Goal: Information Seeking & Learning: Learn about a topic

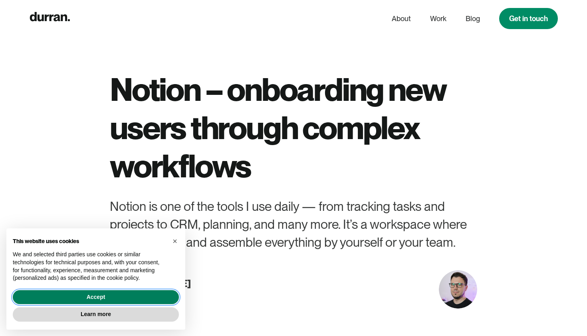
click at [99, 301] on button "Accept" at bounding box center [96, 298] width 166 height 14
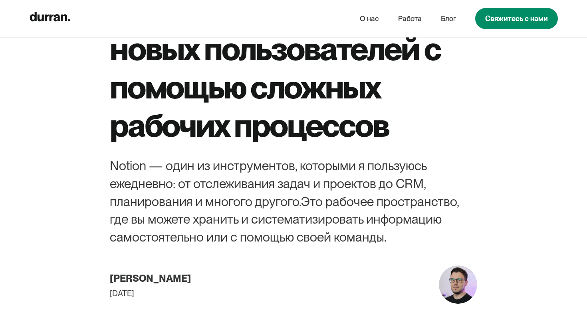
click at [504, 227] on div "Notion — адаптация новых пользователей с помощью сложных рабочих процессов Noti…" at bounding box center [294, 112] width 426 height 383
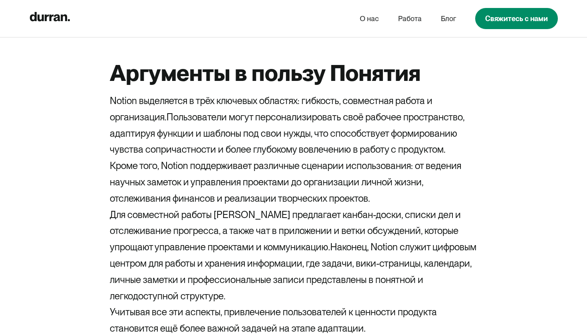
scroll to position [733, 0]
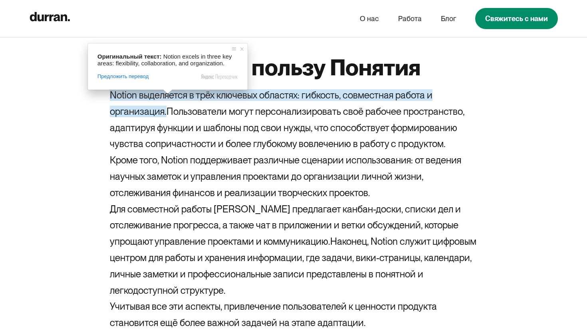
drag, startPoint x: 168, startPoint y: 112, endPoint x: 107, endPoint y: 93, distance: 63.9
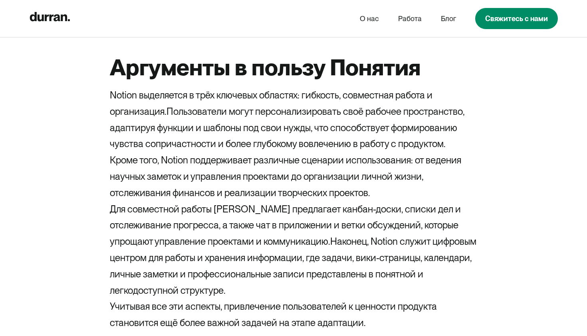
copy ya-tr-span "Notion выделяется в трёх ключевых областях: гибкость, совместная работа и орган…"
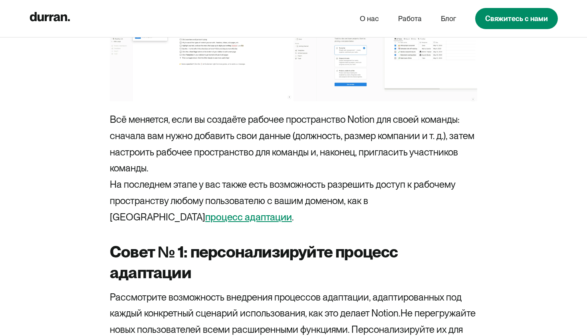
scroll to position [2182, 0]
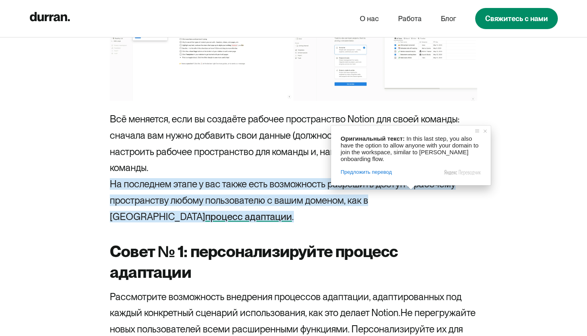
click at [438, 229] on div "В этой статье я расскажу о Notion и процессе адаптации к нему, выделю три полез…" at bounding box center [293, 165] width 367 height 3865
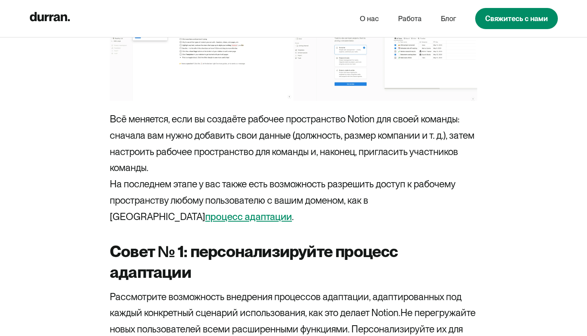
click at [292, 211] on ya-tr-span "процесс адаптации" at bounding box center [248, 217] width 87 height 12
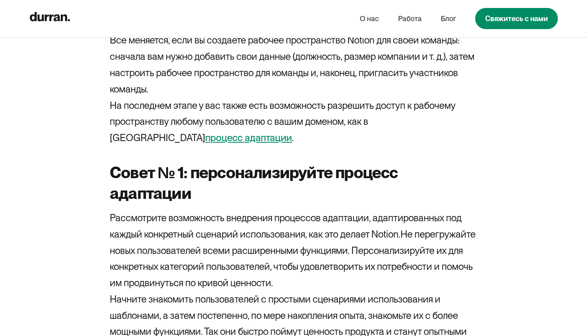
scroll to position [2192, 0]
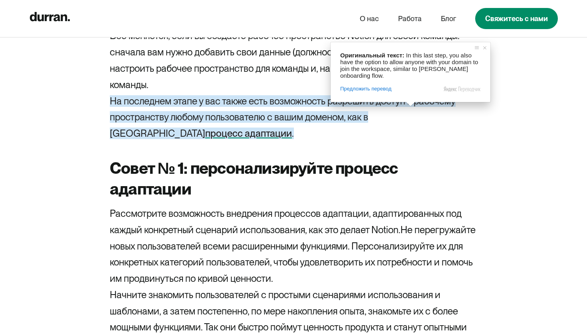
click at [380, 161] on ya-tr-span "Совет № 1: персонализируйте процесс адаптации" at bounding box center [254, 179] width 288 height 40
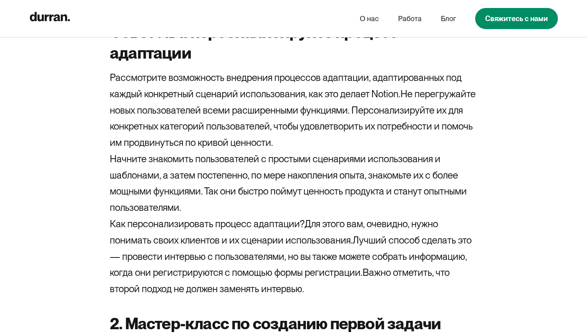
scroll to position [2324, 0]
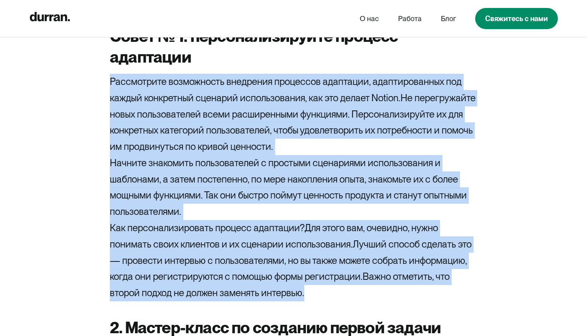
drag, startPoint x: 323, startPoint y: 293, endPoint x: 100, endPoint y: 79, distance: 309.1
copy div "Рассмотрите возможность внедрения процессов адаптации, адаптированных под кажды…"
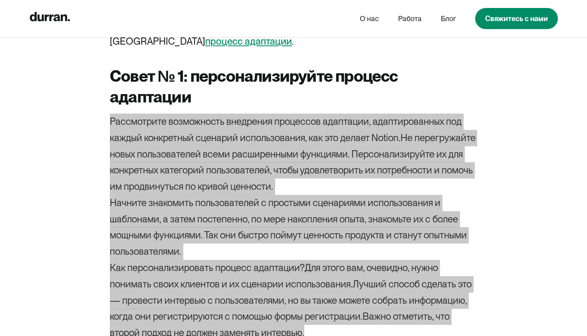
scroll to position [2279, 0]
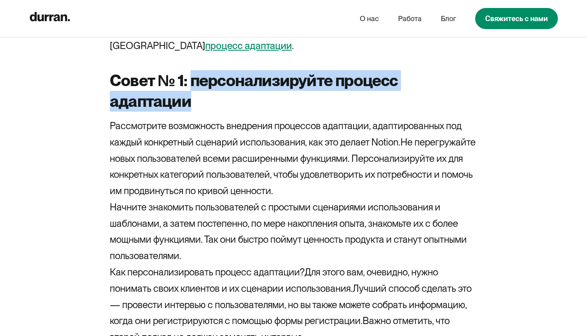
drag, startPoint x: 198, startPoint y: 101, endPoint x: 188, endPoint y: 85, distance: 18.4
click at [188, 85] on h3 "Совет № 1: персонализируйте процесс адаптации" at bounding box center [293, 91] width 367 height 42
copy ya-tr-span "персонализируйте процесс адаптации"
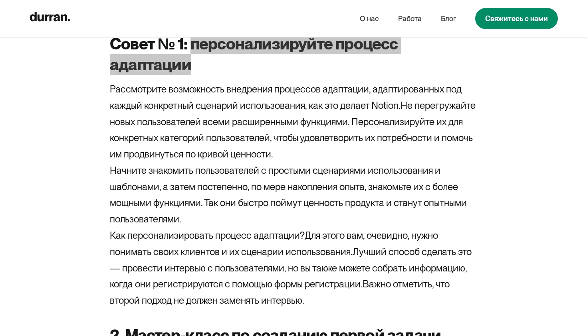
scroll to position [2319, 0]
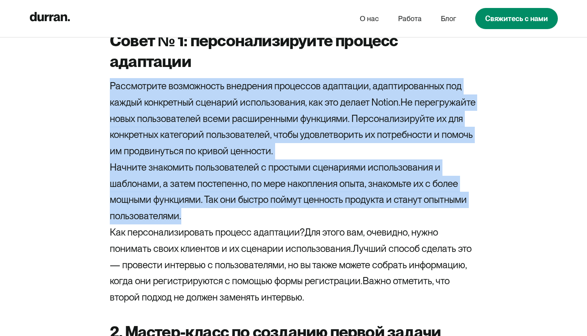
drag, startPoint x: 190, startPoint y: 221, endPoint x: 94, endPoint y: 89, distance: 163.8
copy div "Рассмотрите возможность внедрения процессов адаптации, адаптированных под кажды…"
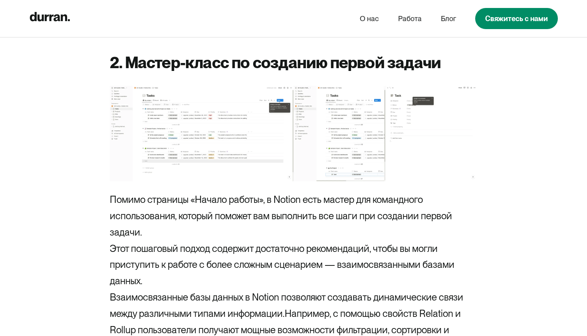
scroll to position [2592, 0]
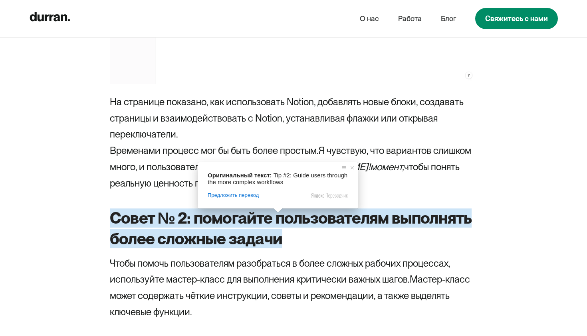
scroll to position [3135, 0]
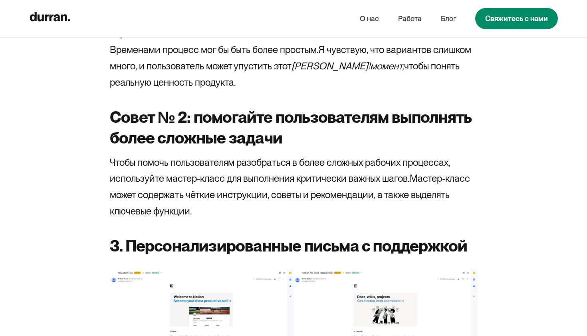
scroll to position [3244, 0]
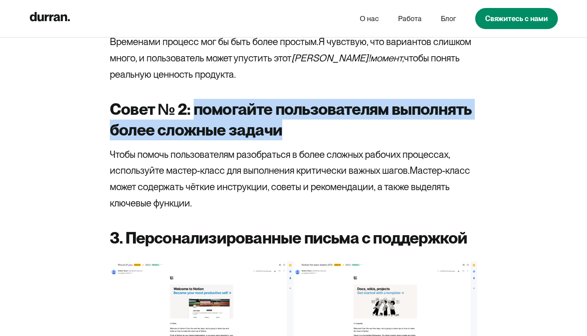
drag, startPoint x: 289, startPoint y: 131, endPoint x: 194, endPoint y: 109, distance: 97.1
click at [194, 109] on h3 "Совет № 2: помогайте пользователям выполнять более сложные задачи" at bounding box center [293, 120] width 367 height 42
copy ya-tr-span "помогайте пользователям выполнять более сложные задачи"
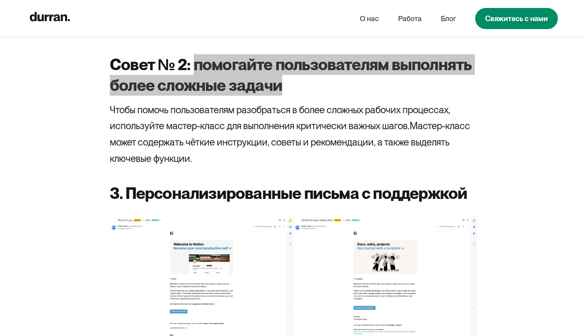
scroll to position [3289, 0]
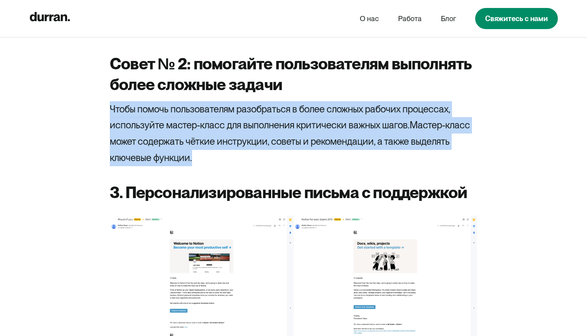
drag, startPoint x: 193, startPoint y: 162, endPoint x: 105, endPoint y: 107, distance: 104.0
click at [187, 135] on p "Чтобы помочь пользователям разобраться в более сложных рабочих процессах, испол…" at bounding box center [293, 133] width 367 height 65
drag, startPoint x: 202, startPoint y: 154, endPoint x: 108, endPoint y: 108, distance: 104.8
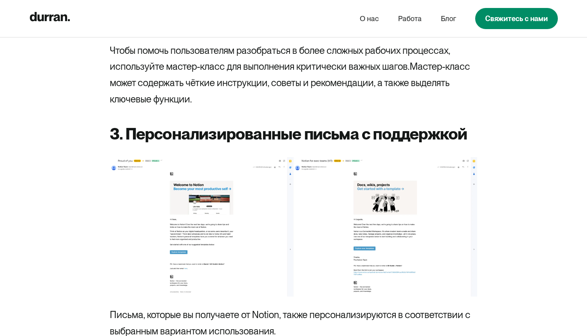
scroll to position [3240, 0]
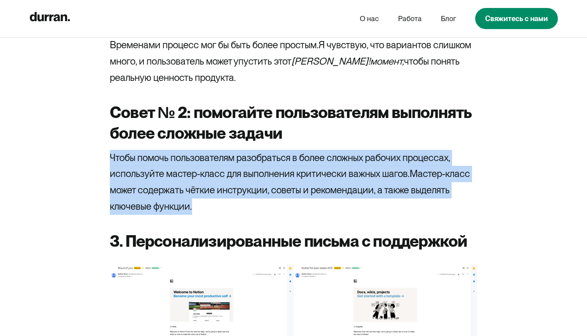
drag, startPoint x: 192, startPoint y: 208, endPoint x: 97, endPoint y: 146, distance: 114.0
copy p "Чтобы помочь пользователям разобраться в более сложных рабочих процессах, испол…"
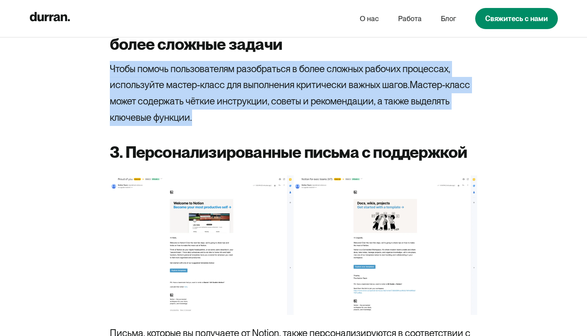
scroll to position [3372, 0]
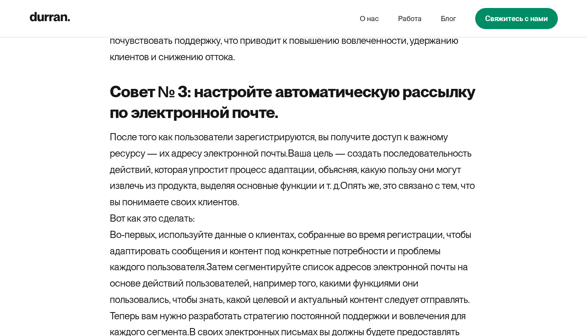
scroll to position [3845, 0]
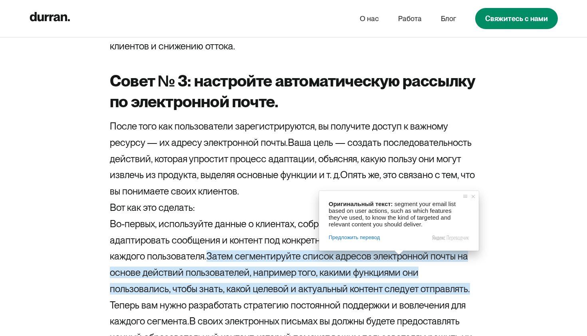
click at [283, 97] on h3 "Совет № 3: настройте автоматическую рассылку по электронной почте." at bounding box center [293, 92] width 367 height 42
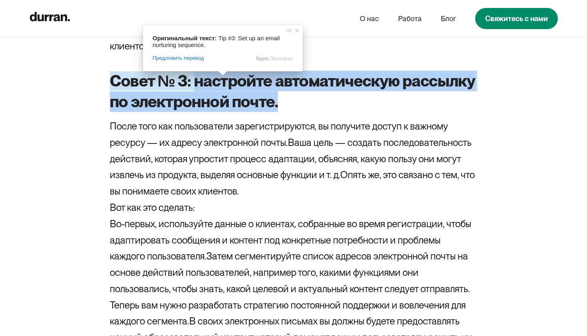
drag, startPoint x: 281, startPoint y: 105, endPoint x: 193, endPoint y: 82, distance: 91.0
click at [193, 82] on h3 "Совет № 3: настройте автоматическую рассылку по электронной почте." at bounding box center [293, 92] width 367 height 42
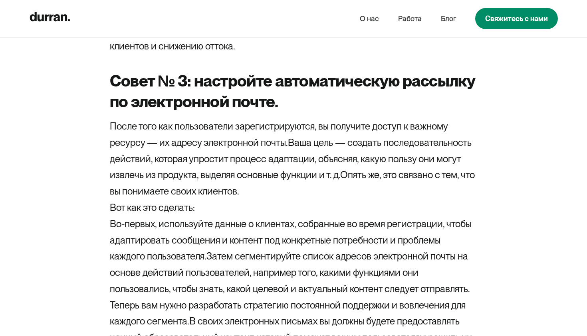
click at [209, 91] on h3 "Совет № 3: настройте автоматическую рассылку по электронной почте." at bounding box center [293, 92] width 367 height 42
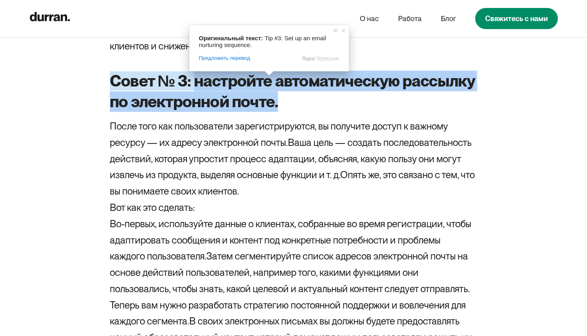
drag, startPoint x: 281, startPoint y: 102, endPoint x: 195, endPoint y: 83, distance: 87.4
click at [195, 83] on h3 "Совет № 3: настройте автоматическую рассылку по электронной почте." at bounding box center [293, 92] width 367 height 42
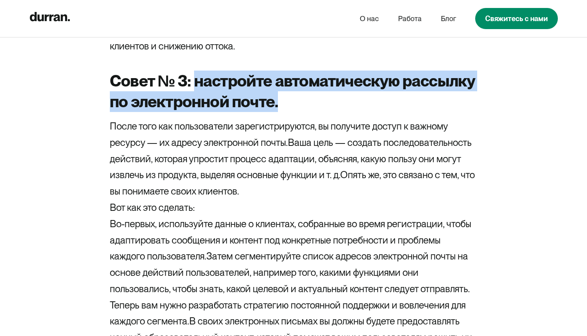
copy ya-tr-span "настройте автоматическую рассылку по электронной почте."
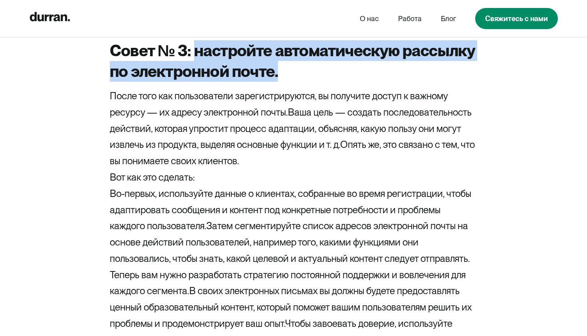
scroll to position [3858, 0]
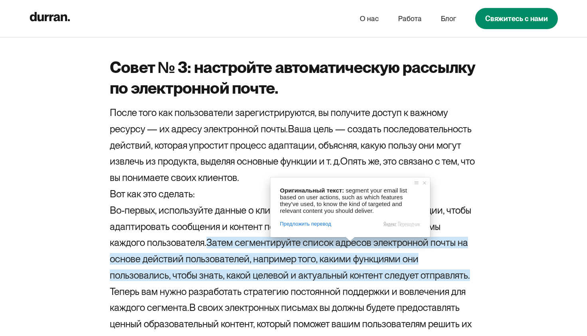
click at [267, 180] on p "После того как пользователи зарегистрируются, вы получите доступ к важному ресу…" at bounding box center [293, 145] width 367 height 81
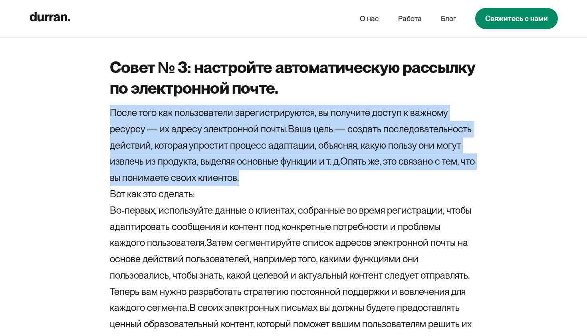
drag, startPoint x: 261, startPoint y: 179, endPoint x: 103, endPoint y: 115, distance: 171.1
copy p "После того как пользователи зарегистрируются, вы получите доступ к важному ресу…"
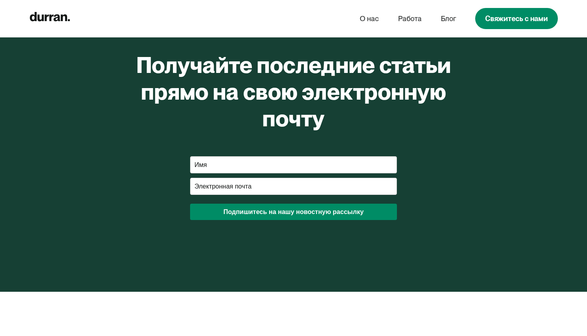
scroll to position [4925, 0]
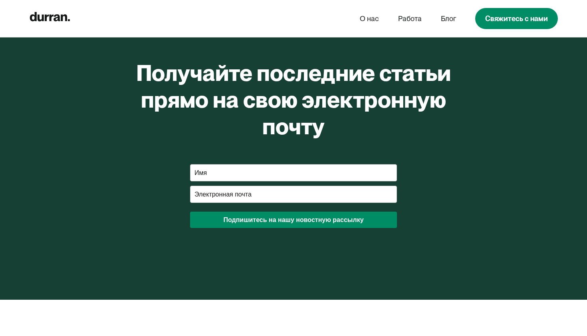
click at [294, 171] on input "Имя" at bounding box center [293, 172] width 207 height 17
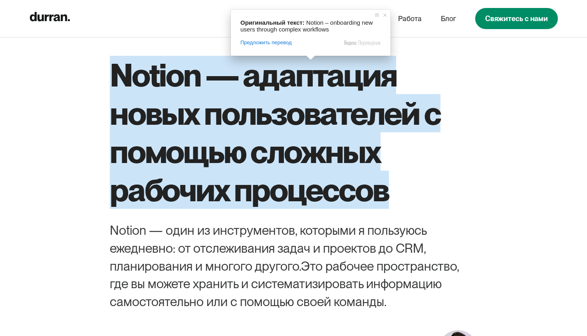
scroll to position [28, 0]
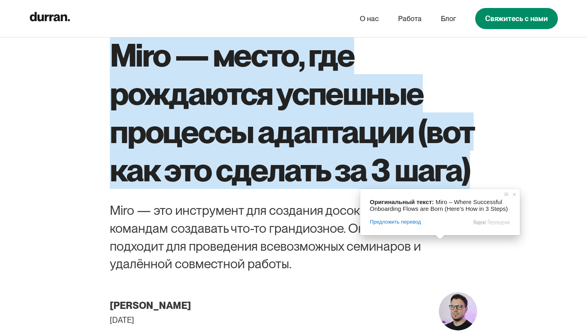
click at [440, 140] on ya-tr-span "Miro — место, где рождаются успешные процессы адаптации (вот как это сделать за…" at bounding box center [292, 112] width 364 height 153
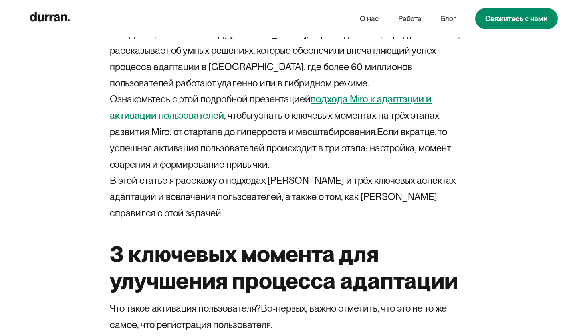
scroll to position [710, 0]
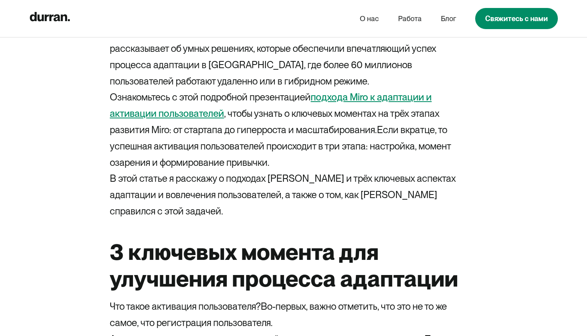
click at [326, 98] on ya-tr-span "подхода Miro к адаптации и активации пользователей" at bounding box center [271, 105] width 322 height 28
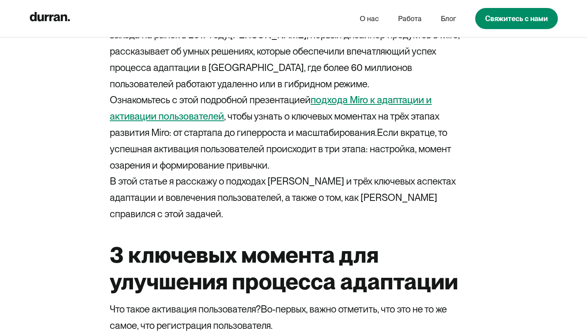
scroll to position [673, 0]
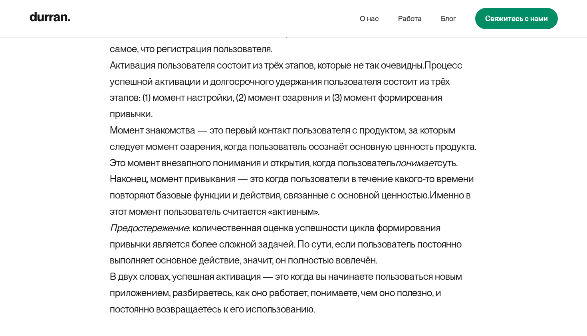
scroll to position [948, 0]
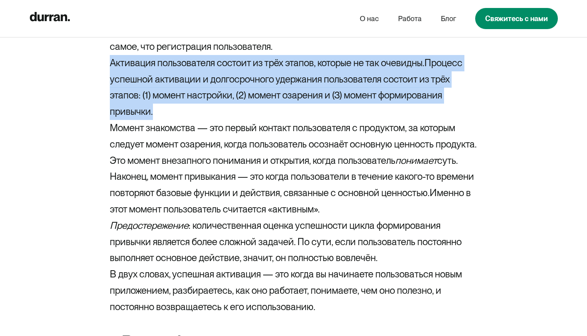
drag, startPoint x: 186, startPoint y: 130, endPoint x: 85, endPoint y: 88, distance: 108.8
copy p "Активация пользователя состоит из трёх этапов, которые не так очевидны. Процесс…"
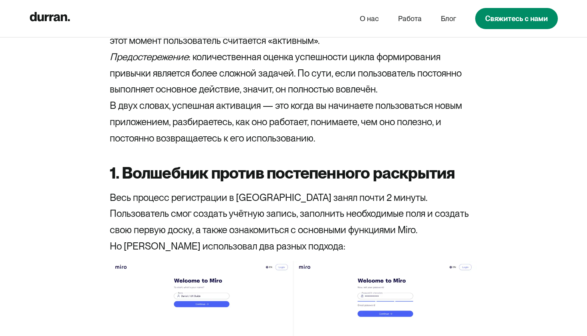
scroll to position [1119, 0]
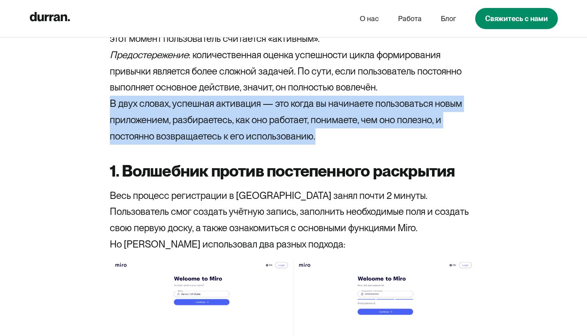
drag, startPoint x: 330, startPoint y: 173, endPoint x: 106, endPoint y: 140, distance: 226.3
copy ya-tr-span "В двух словах, успешная активация — это когда вы начинаете пользоваться новым п…"
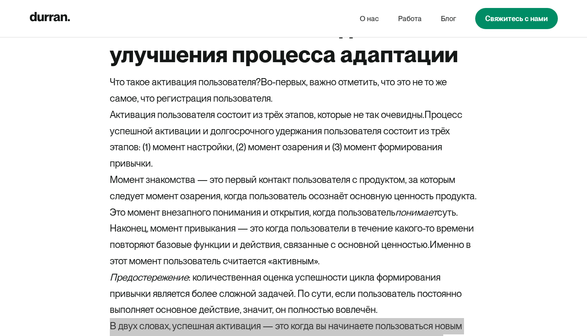
scroll to position [899, 0]
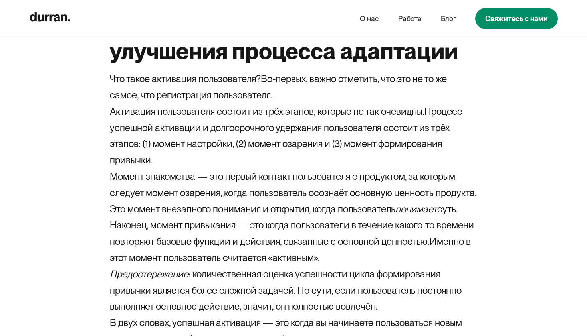
click at [287, 104] on p "Что такое активация пользователя? Во-первых, важно отметить, что это не то же с…" at bounding box center [293, 87] width 367 height 33
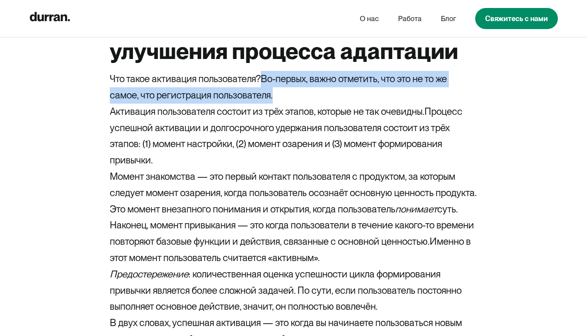
drag, startPoint x: 287, startPoint y: 119, endPoint x: 264, endPoint y: 99, distance: 30.5
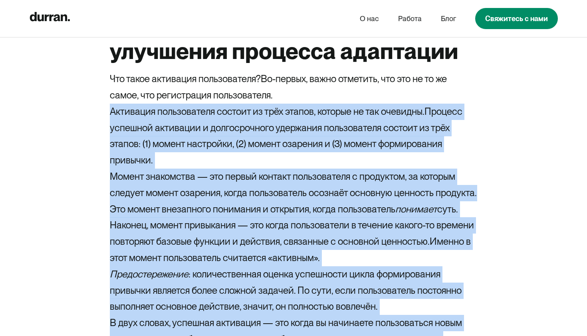
copy body "Lo-ipsumd, sitam consecte, adi eli se do ei tempo, inc utlaboreetd magnaaliquae…"
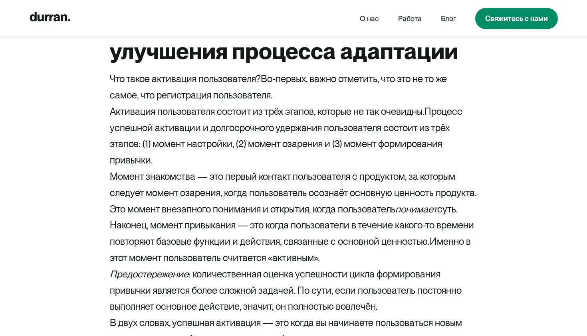
click at [341, 104] on p "Что такое активация пользователя? Во-первых, важно отметить, что это не то же с…" at bounding box center [293, 87] width 367 height 33
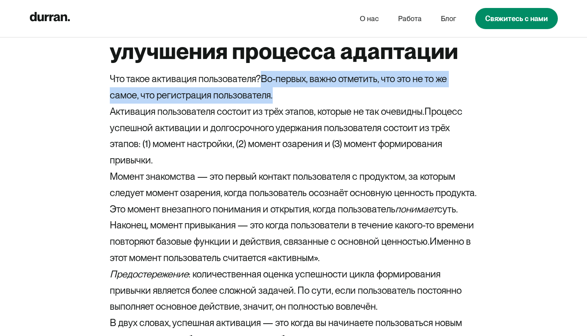
drag, startPoint x: 281, startPoint y: 118, endPoint x: 265, endPoint y: 102, distance: 22.9
click at [265, 102] on p "Что такое активация пользователя? Во-первых, важно отметить, что это не то же с…" at bounding box center [293, 87] width 367 height 33
copy ya-tr-span "Во-первых, важно отметить, что это не то же самое, что регистрация пользователя."
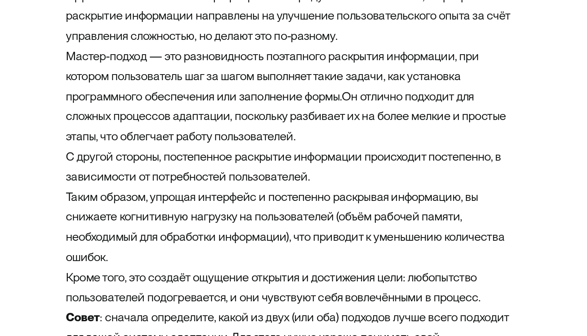
scroll to position [1834, 0]
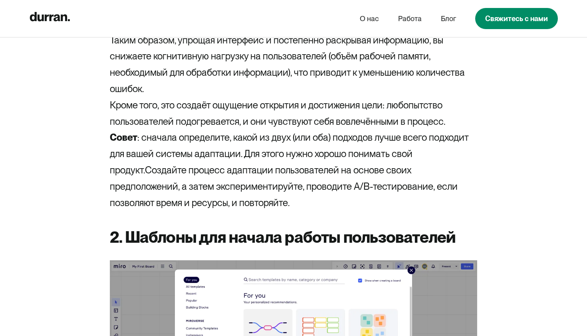
scroll to position [1990, 0]
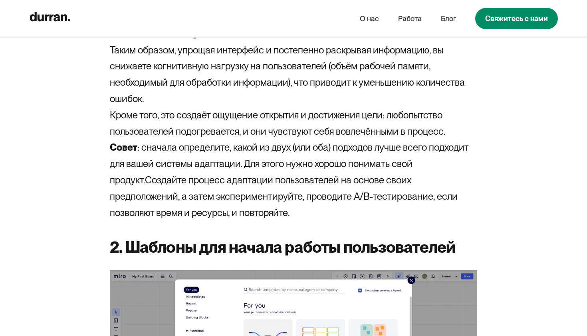
click at [240, 221] on p "Совет : сначала определите, какой из двух (или оба) подходов лучше всего подход…" at bounding box center [293, 180] width 367 height 81
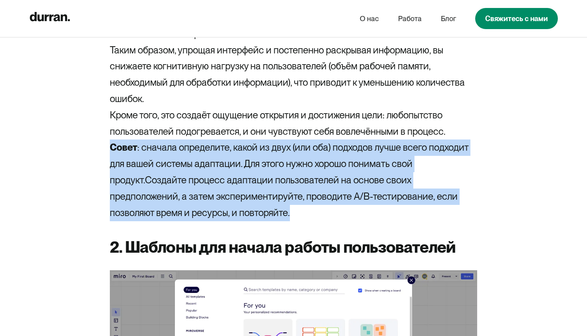
drag, startPoint x: 213, startPoint y: 253, endPoint x: 105, endPoint y: 178, distance: 131.7
click at [105, 178] on div "Ранее известная как Realtimeboard, Miro стала ведущей платформой для визуальног…" at bounding box center [294, 205] width 426 height 3672
copy p "Совет : сначала определите, какой из двух (или оба) подходов лучше всего подход…"
click at [151, 193] on p "Совет : сначала определите, какой из двух (или оба) подходов лучше всего подход…" at bounding box center [293, 180] width 367 height 81
drag, startPoint x: 142, startPoint y: 186, endPoint x: 233, endPoint y: 247, distance: 109.9
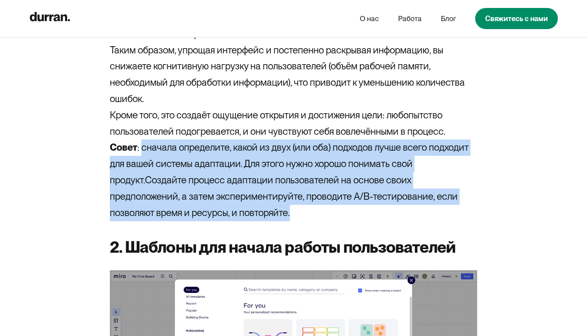
click at [233, 221] on p "Совет : сначала определите, какой из двух (или оба) подходов лучше всего подход…" at bounding box center [293, 180] width 367 height 81
copy p "сначала определите, какой из двух (или оба) подходов лучше всего подходит для в…"
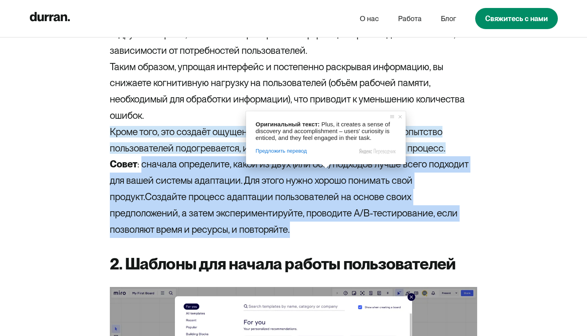
scroll to position [1974, 0]
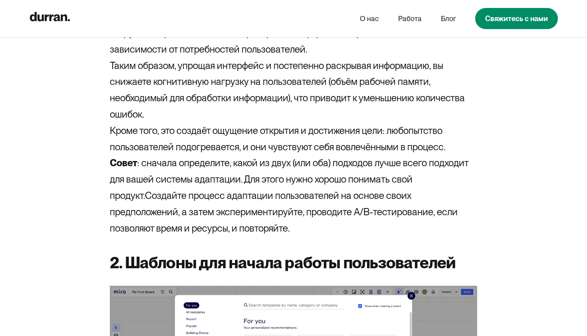
click at [325, 279] on div "Ранее известная как Realtimeboard, Miro стала ведущей платформой для визуальног…" at bounding box center [293, 221] width 367 height 3672
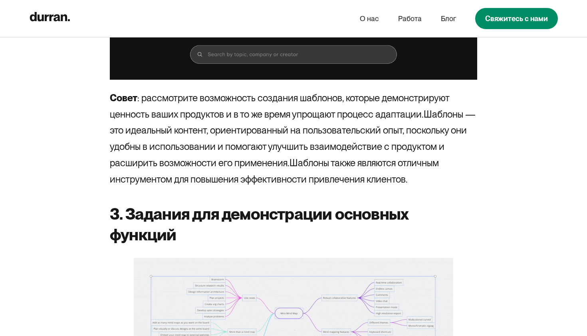
scroll to position [2692, 0]
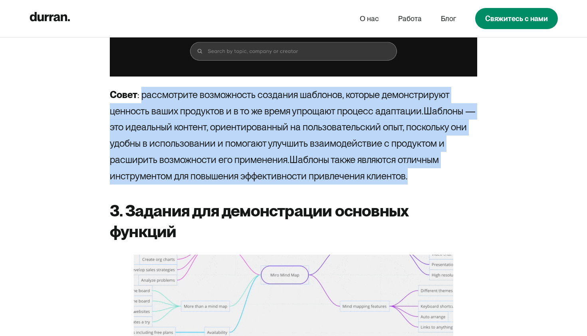
drag, startPoint x: 142, startPoint y: 133, endPoint x: 414, endPoint y: 211, distance: 283.5
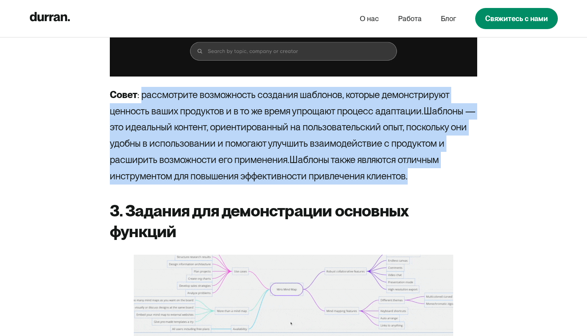
click at [414, 185] on p "Совет : рассмотрите возможность создания шаблонов, которые демонстрируют ценнос…" at bounding box center [293, 136] width 367 height 98
copy p "рассмотрите возможность создания шаблонов, которые демонстрируют ценность ваших…"
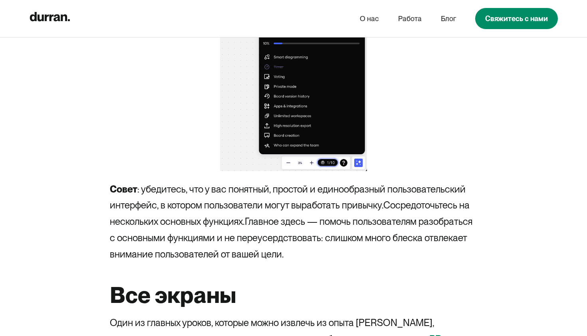
scroll to position [3457, 0]
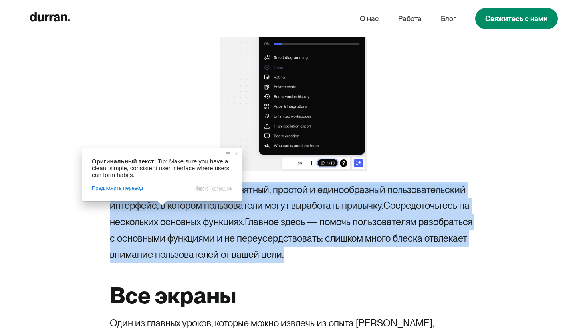
drag, startPoint x: 287, startPoint y: 275, endPoint x: 142, endPoint y: 204, distance: 161.0
click at [142, 204] on p "Совет : убедитесь, что у вас понятный, простой и единообразный пользовательский…" at bounding box center [293, 222] width 367 height 81
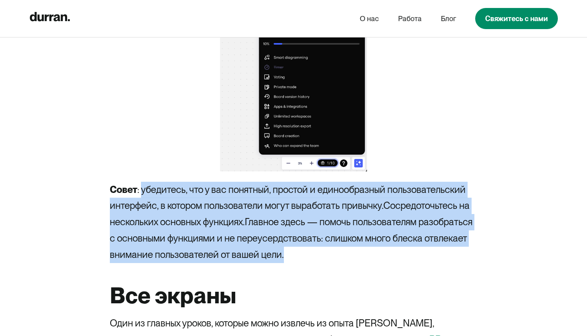
copy p "убедитесь, что у вас понятный, простой и единообразный пользовательский интерфе…"
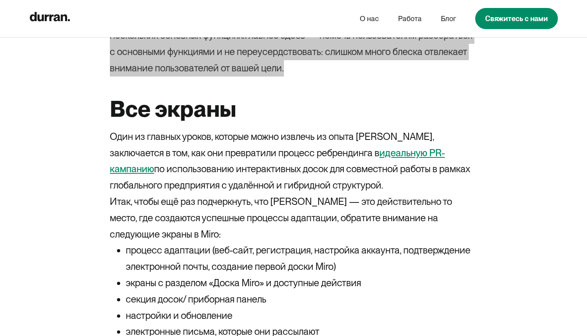
scroll to position [3638, 0]
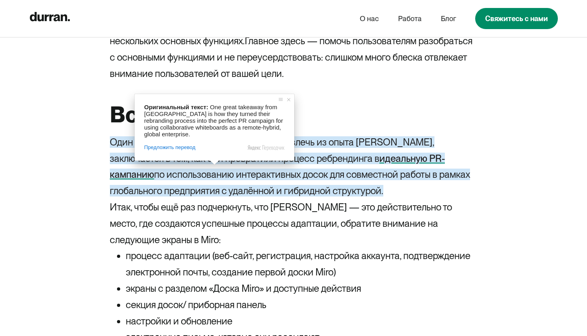
click at [367, 128] on h2 "Все экраны" at bounding box center [293, 114] width 367 height 27
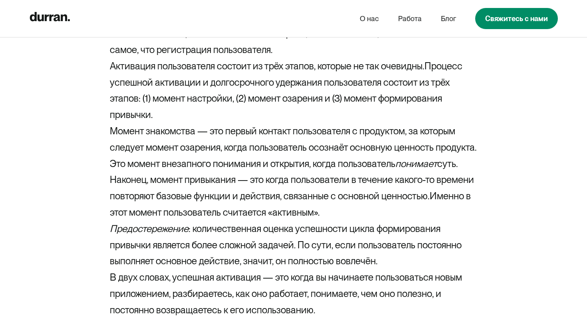
scroll to position [590, 0]
